Goal: Task Accomplishment & Management: Understand process/instructions

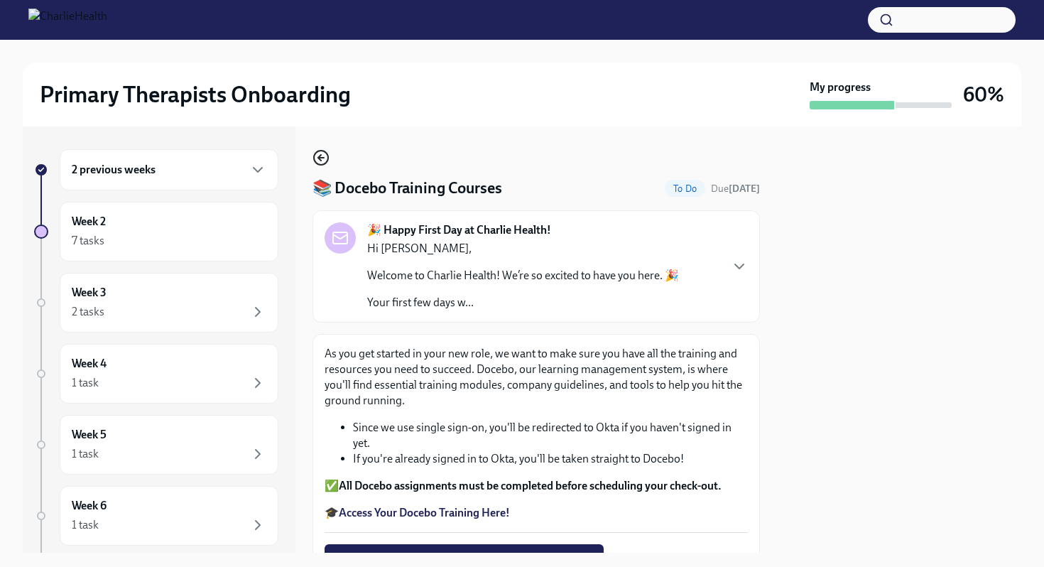
click at [318, 160] on icon "button" at bounding box center [320, 157] width 17 height 17
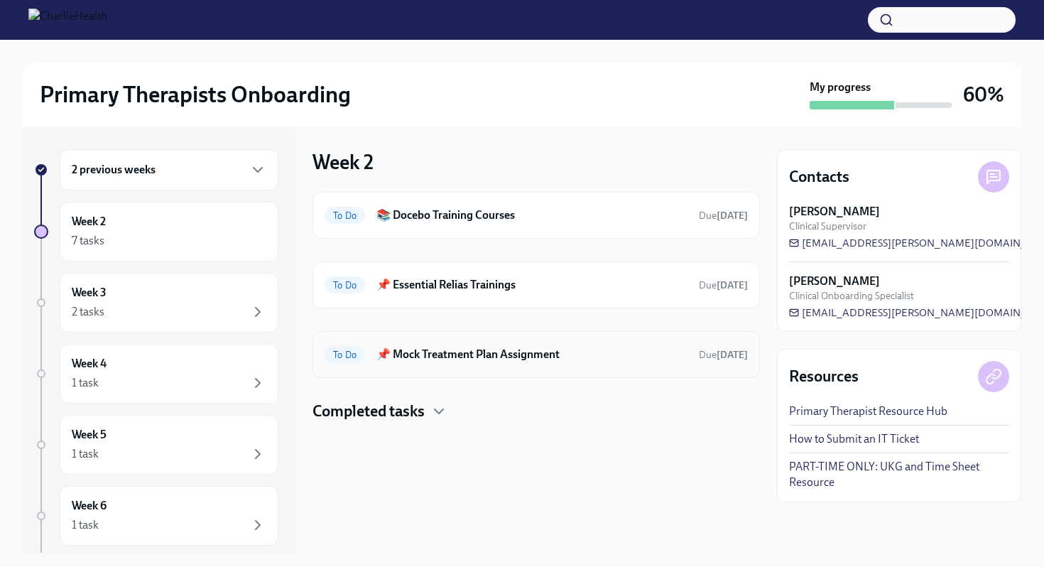
click at [442, 362] on div "To Do 📌 Mock Treatment Plan Assignment Due [DATE]" at bounding box center [536, 354] width 423 height 23
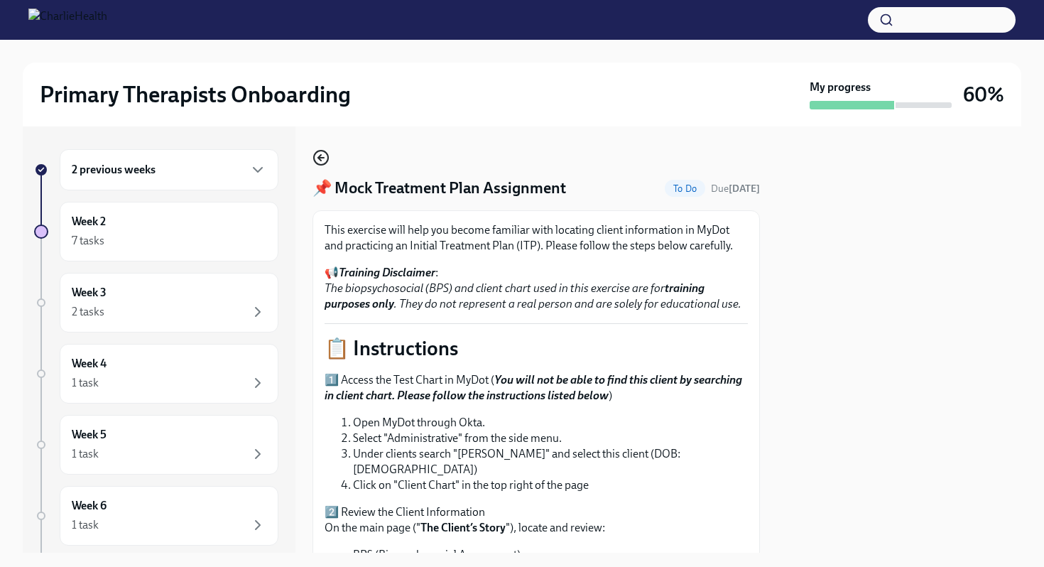
click at [319, 159] on icon "button" at bounding box center [319, 158] width 3 height 6
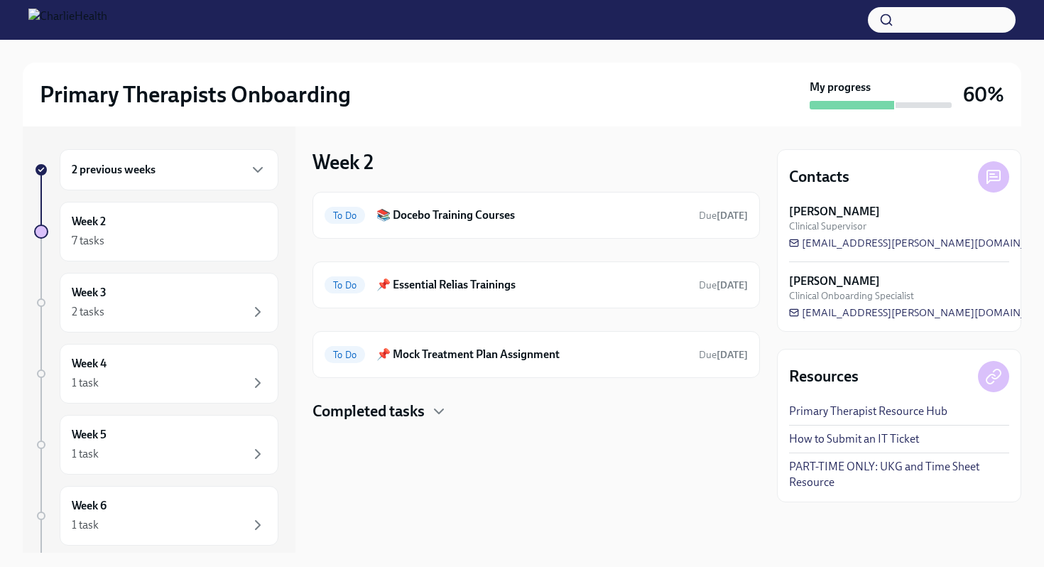
click at [361, 413] on h4 "Completed tasks" at bounding box center [368, 411] width 112 height 21
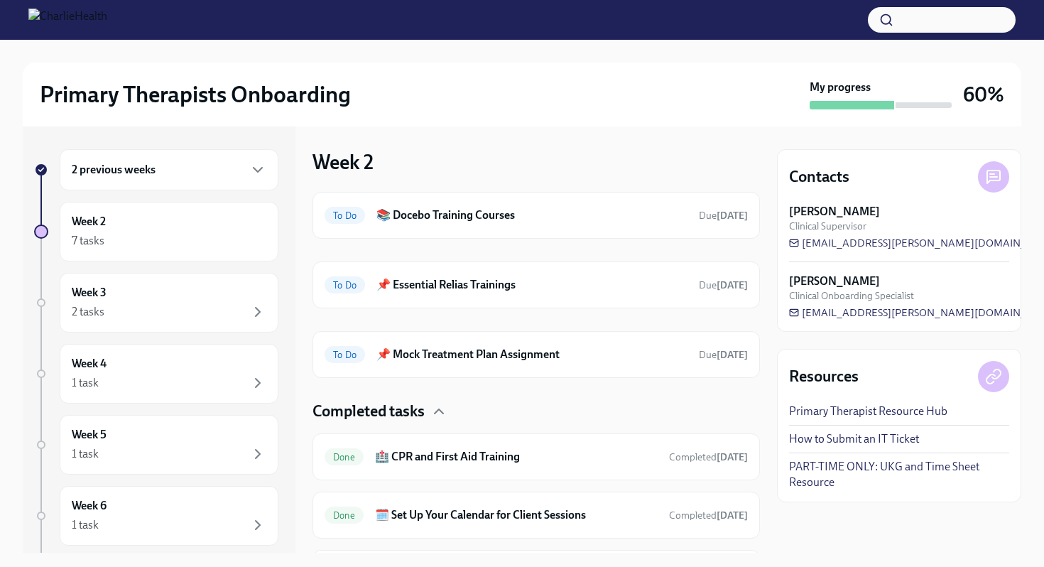
scroll to position [148, 0]
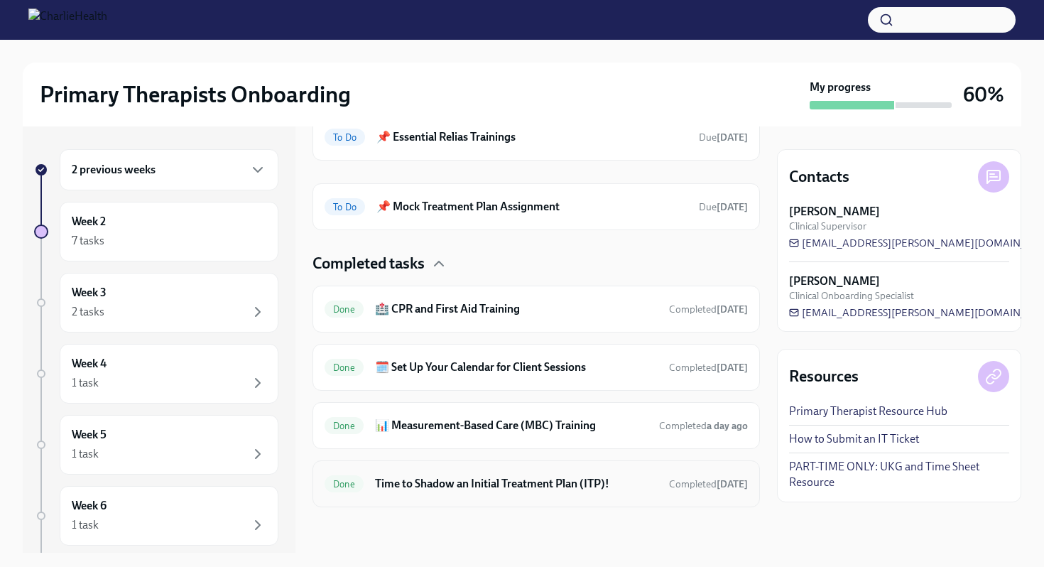
click at [432, 486] on h6 "Time to Shadow an Initial Treatment Plan (ITP)!" at bounding box center [516, 484] width 283 height 16
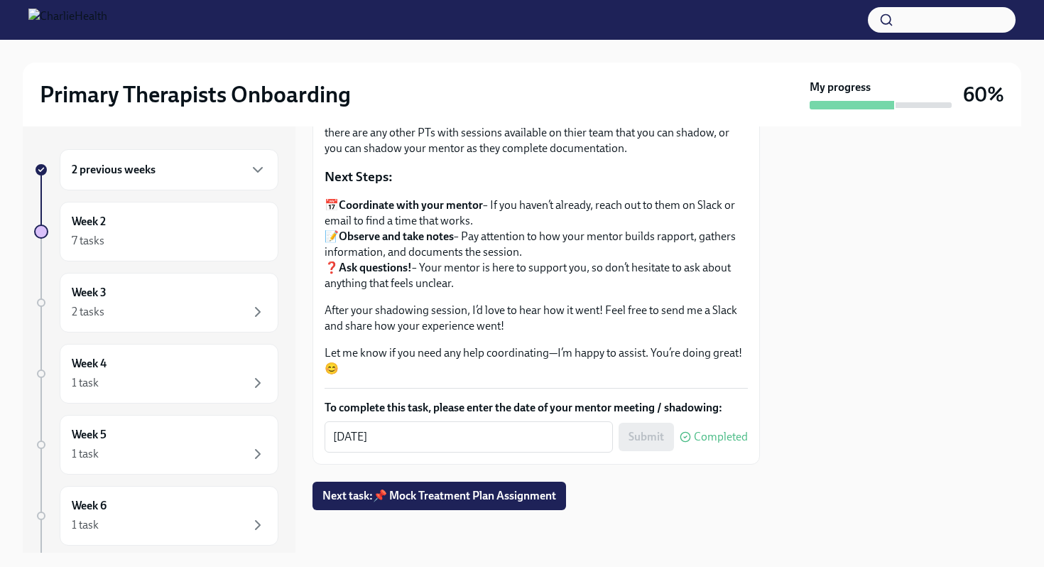
scroll to position [201, 0]
